Goal: Task Accomplishment & Management: Use online tool/utility

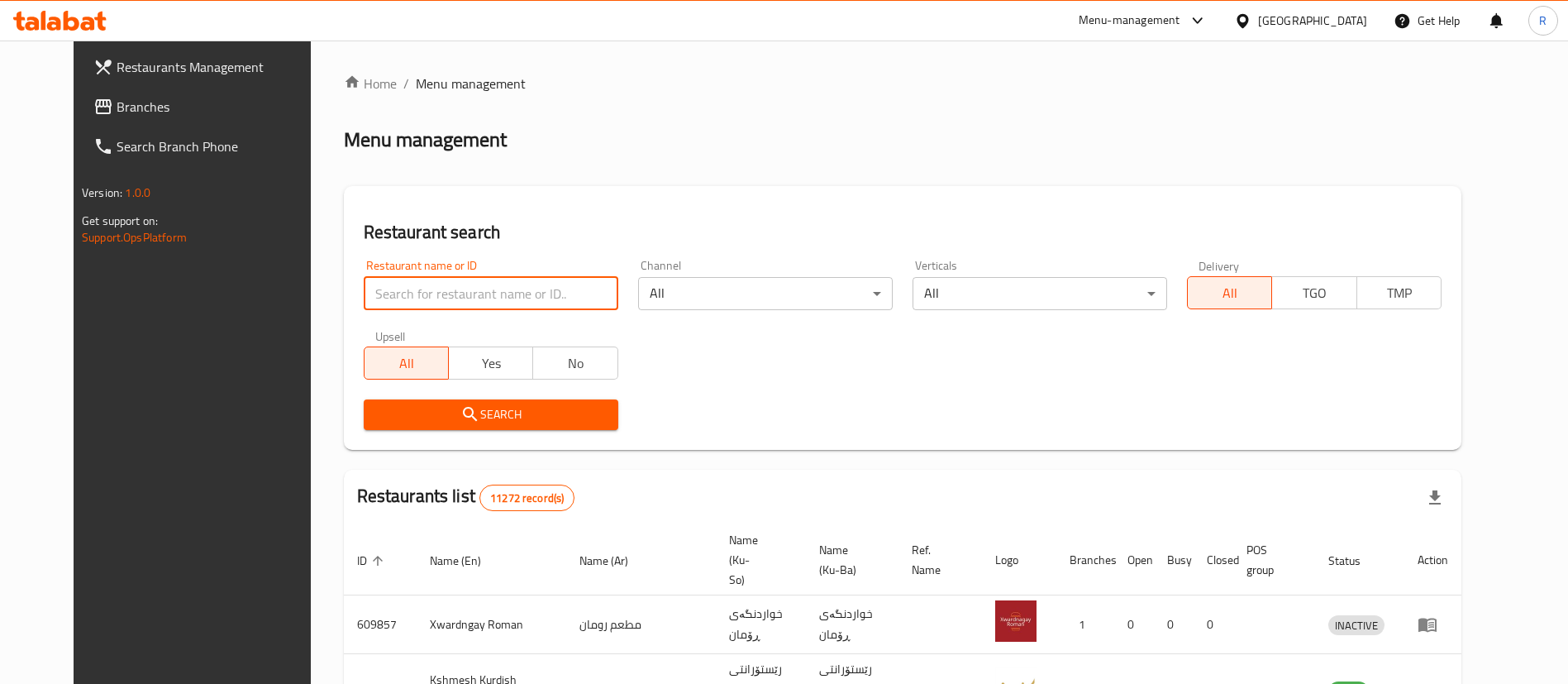
click at [539, 289] on input "search" at bounding box center [491, 293] width 255 height 33
type input "ف"
type input "tandoori"
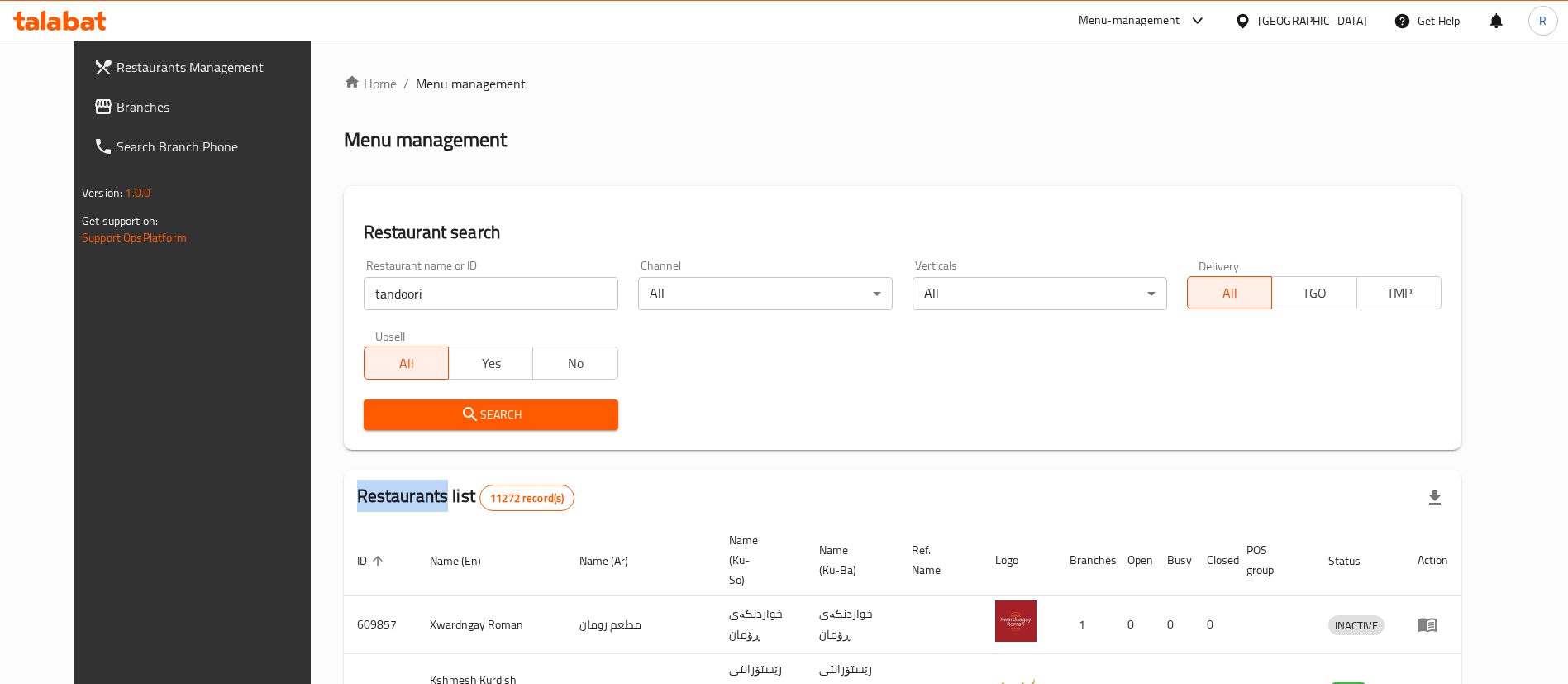
drag, startPoint x: 484, startPoint y: 398, endPoint x: 466, endPoint y: 428, distance: 35.0
click at [466, 428] on div "Search" at bounding box center [491, 415] width 275 height 50
click at [479, 419] on span "Search" at bounding box center [491, 414] width 228 height 21
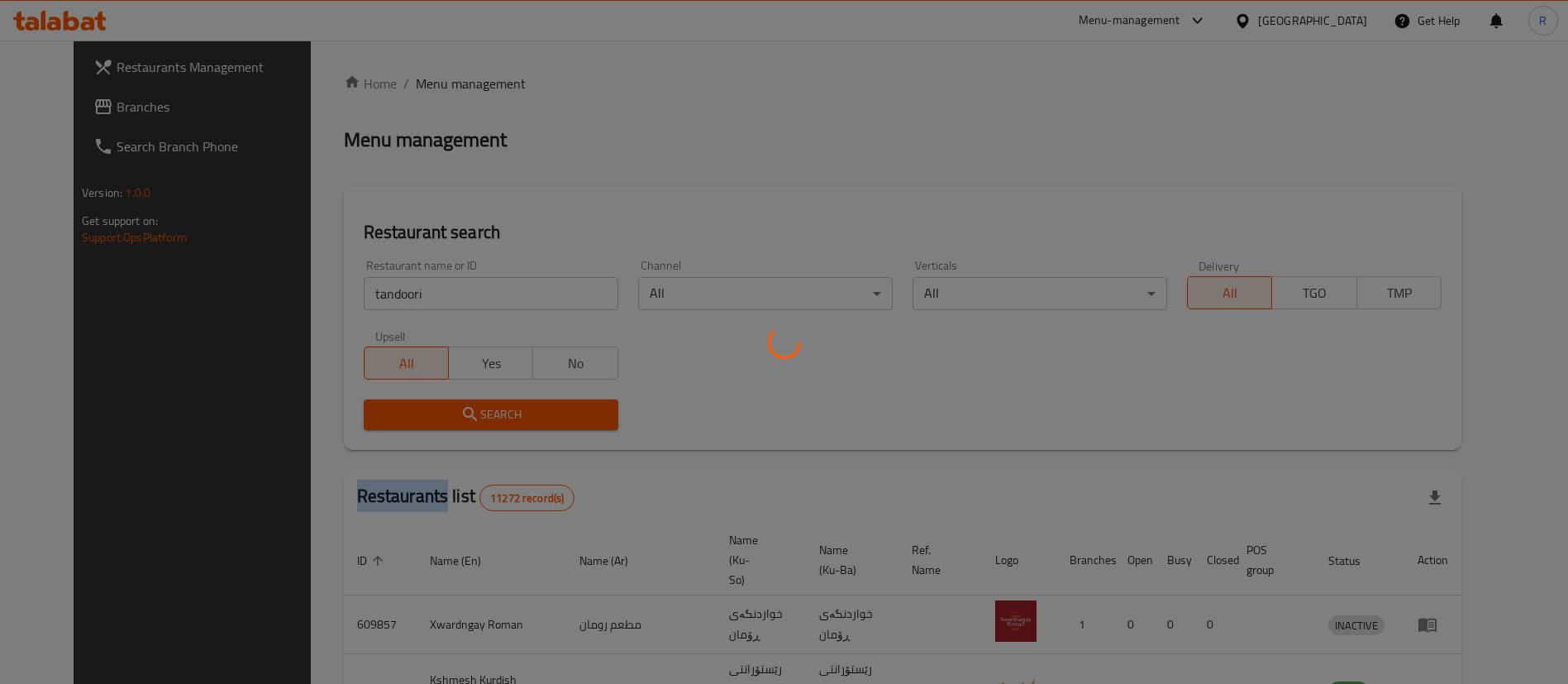
click at [479, 419] on div at bounding box center [784, 342] width 1568 height 684
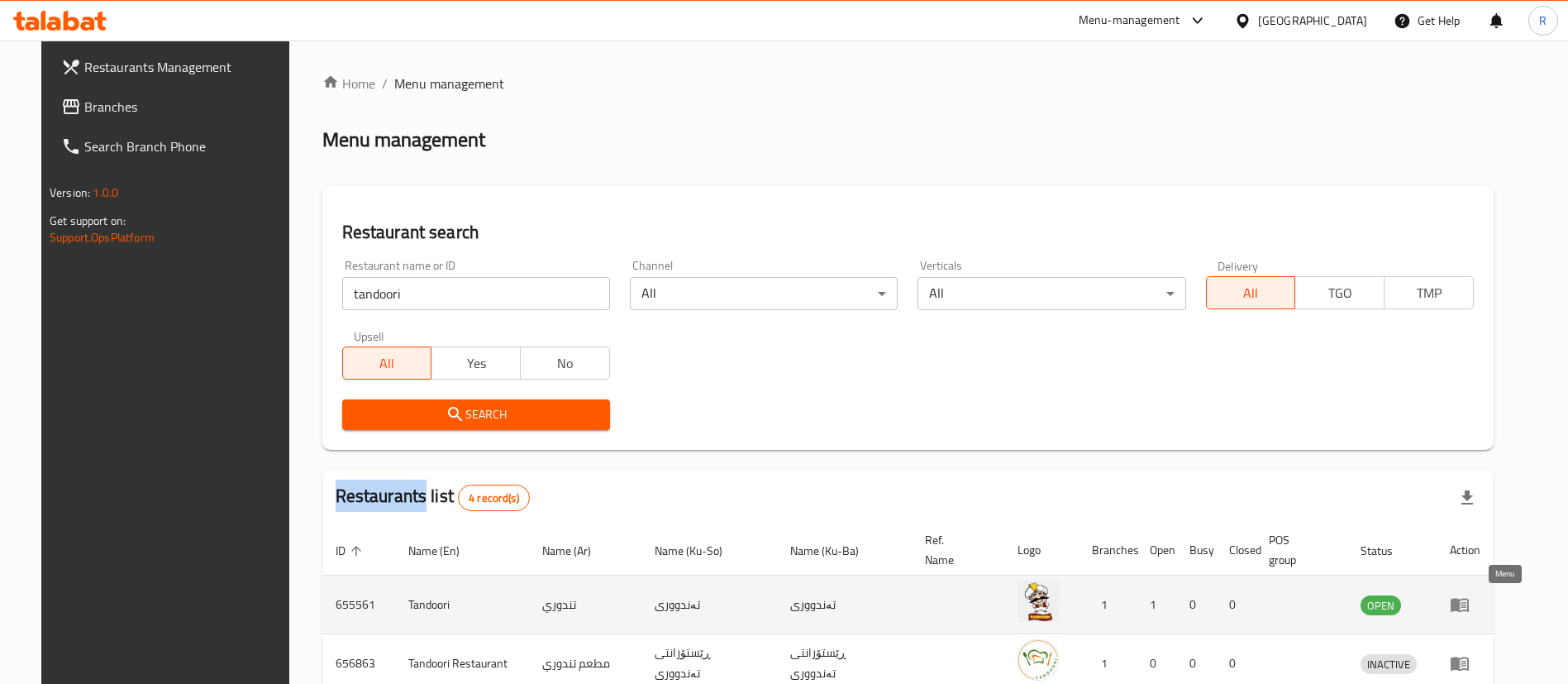
click at [1470, 605] on icon "enhanced table" at bounding box center [1460, 605] width 20 height 20
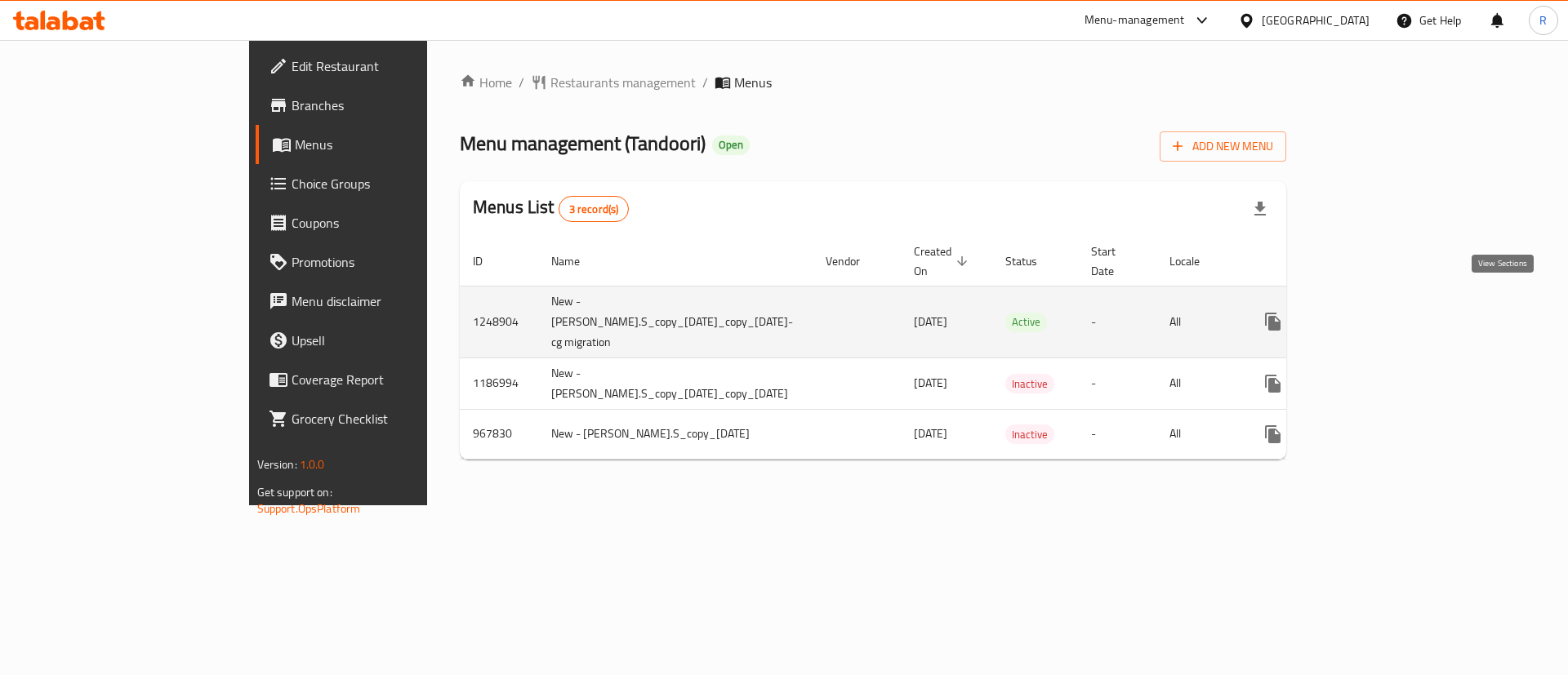
click at [1398, 314] on icon "enhanced table" at bounding box center [1390, 321] width 15 height 15
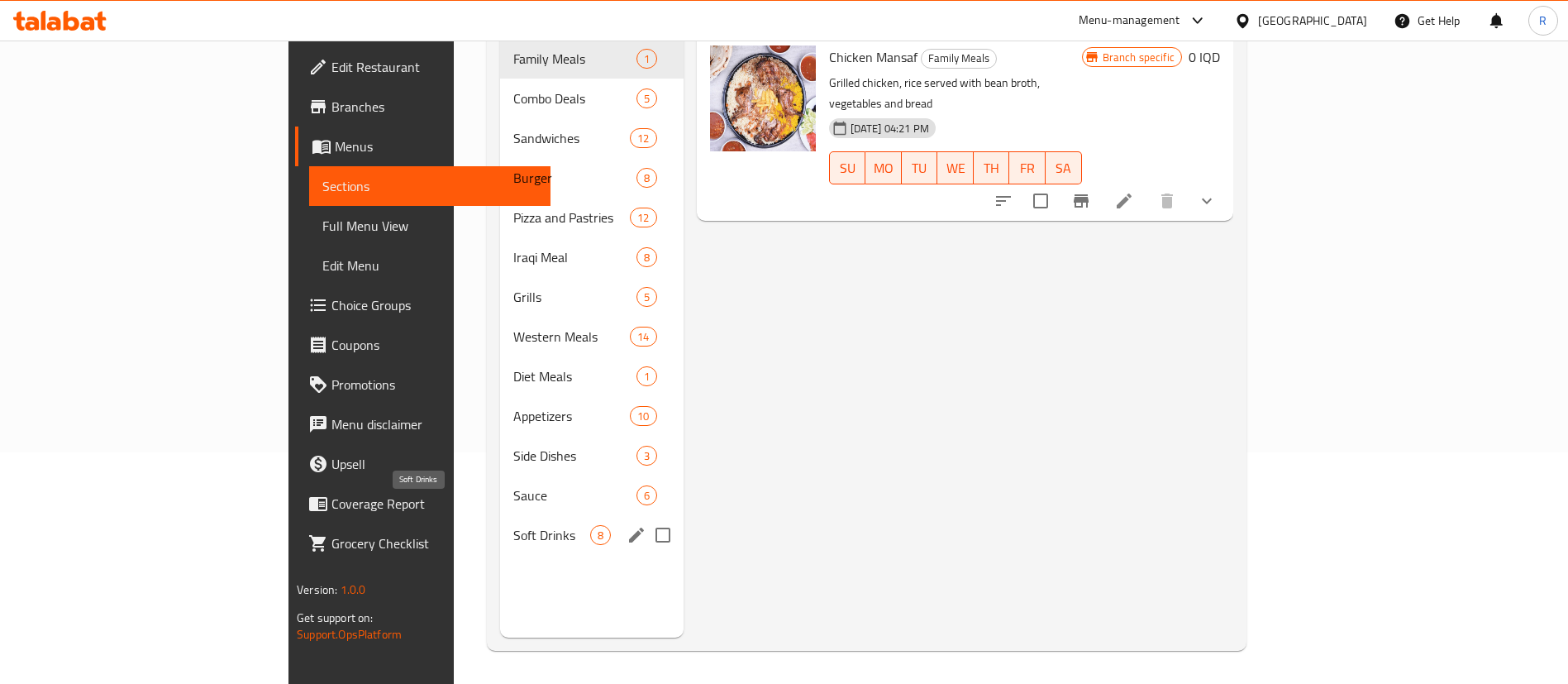
scroll to position [231, 0]
click at [514, 486] on span "Sauce" at bounding box center [552, 496] width 77 height 20
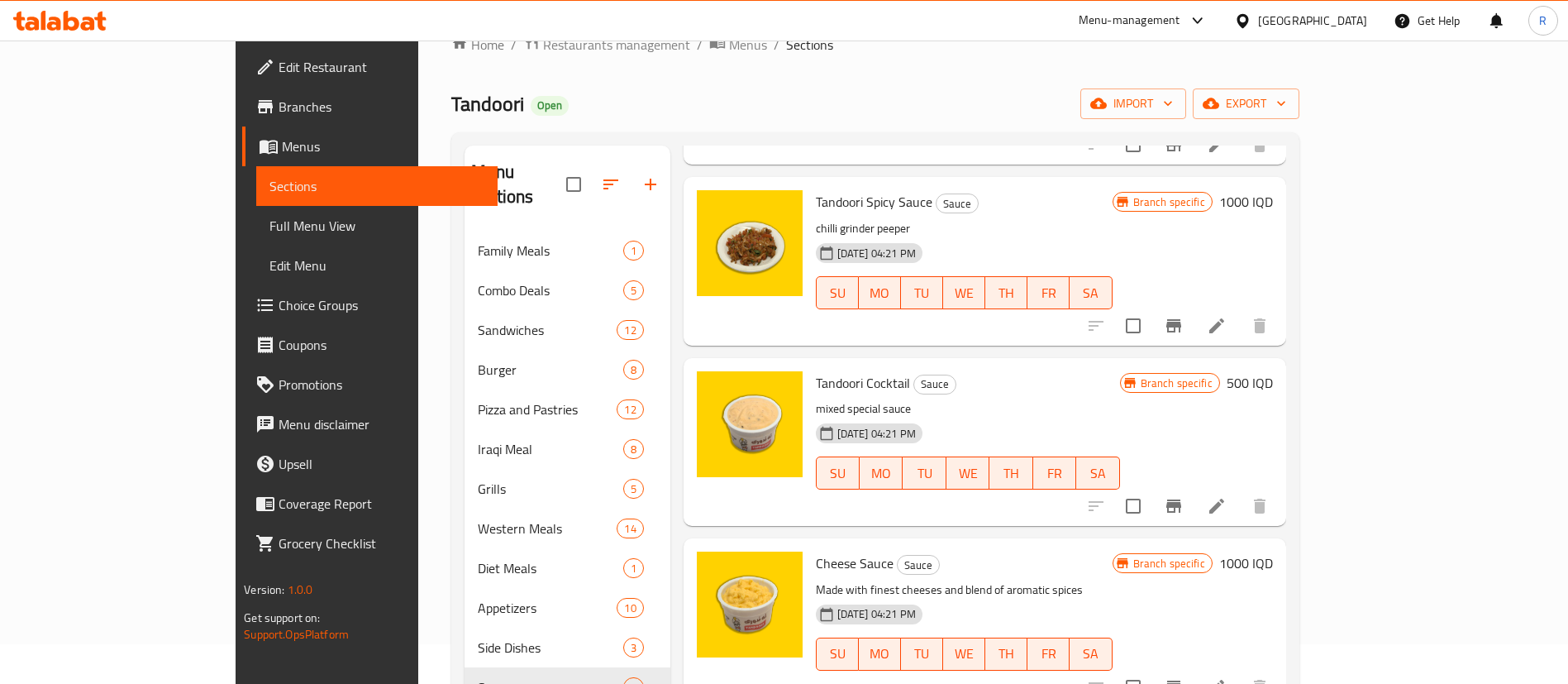
scroll to position [404, 0]
